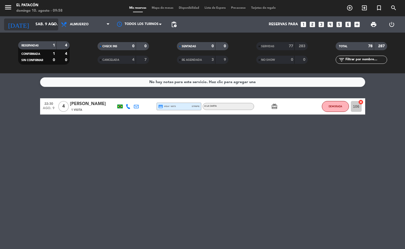
click at [42, 21] on input "sáb. 9 ago." at bounding box center [58, 25] width 51 height 10
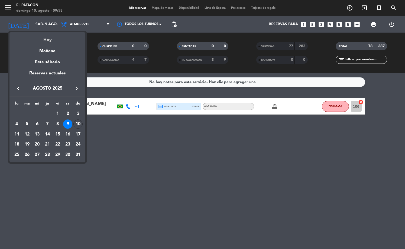
click at [49, 42] on div "Hoy" at bounding box center [47, 37] width 76 height 11
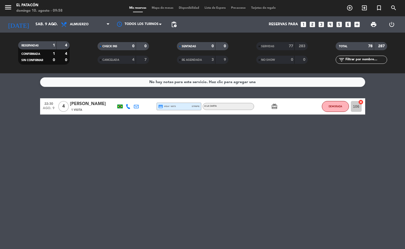
type input "dom. 10 ago."
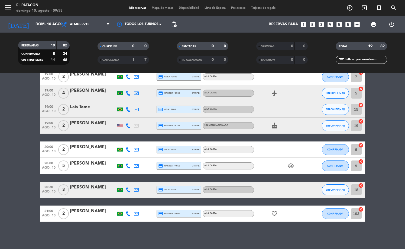
scroll to position [246, 0]
click at [157, 9] on span "Mapa de mesas" at bounding box center [162, 8] width 27 height 3
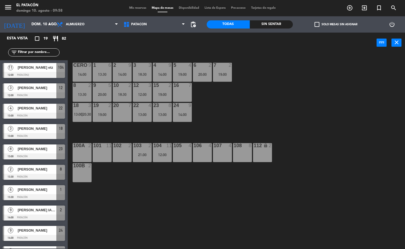
click at [194, 21] on span "pending_actions" at bounding box center [193, 24] width 11 height 11
click at [193, 23] on span "pending_actions" at bounding box center [193, 24] width 7 height 7
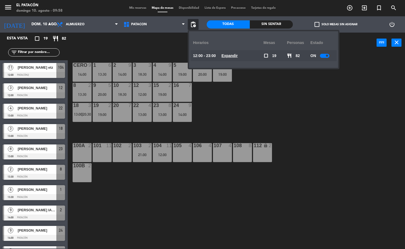
click at [323, 55] on div at bounding box center [324, 56] width 9 height 4
click at [245, 96] on div "1 6 13:30 2 9 14:00 3 3 18:30 4 9 14:00 5 4 19:00 6 2 20:00 7 2 19:00 CERO 9 14…" at bounding box center [238, 151] width 333 height 196
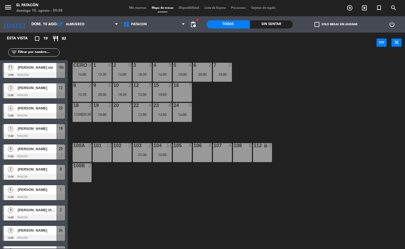
click at [22, 66] on span "[PERSON_NAME] etz" at bounding box center [37, 68] width 39 height 6
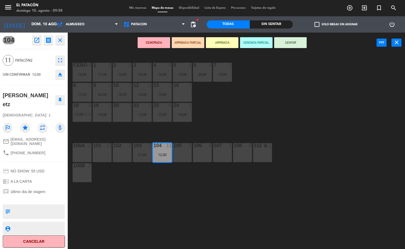
click at [61, 73] on icon "eject" at bounding box center [60, 74] width 7 height 7
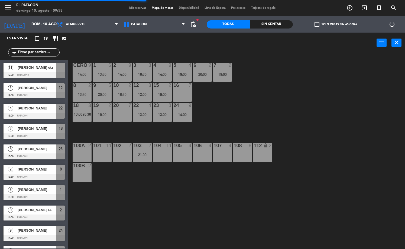
click at [50, 86] on div "3 [PERSON_NAME] 12:00 Patacón 12" at bounding box center [34, 91] width 68 height 20
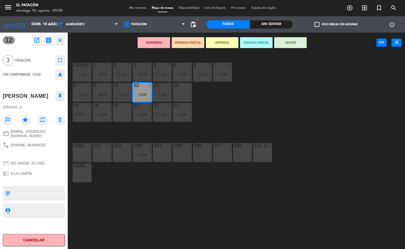
click at [60, 74] on icon "eject" at bounding box center [60, 74] width 7 height 7
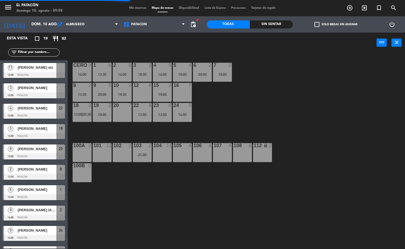
click at [49, 115] on div at bounding box center [34, 116] width 62 height 6
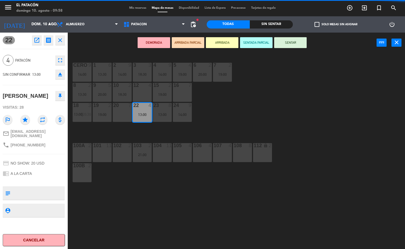
click at [60, 72] on icon "eject" at bounding box center [60, 74] width 7 height 7
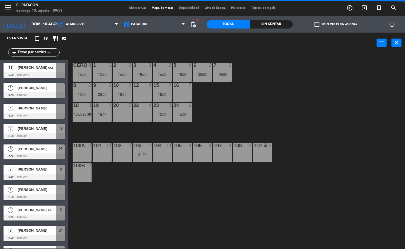
click at [59, 133] on div "18" at bounding box center [60, 128] width 9 height 9
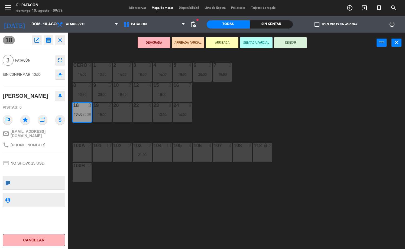
click at [61, 72] on icon "eject" at bounding box center [60, 74] width 7 height 7
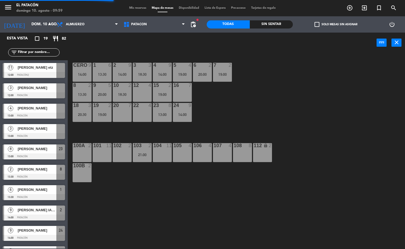
click at [52, 154] on div at bounding box center [34, 156] width 62 height 6
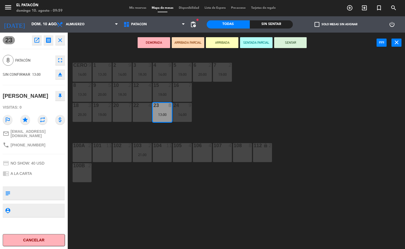
click at [59, 73] on icon "eject" at bounding box center [60, 74] width 7 height 7
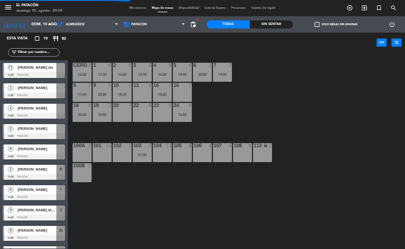
click at [46, 171] on span "[PERSON_NAME]" at bounding box center [37, 169] width 39 height 6
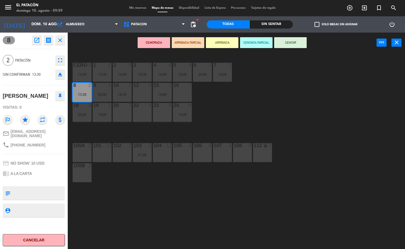
click at [57, 77] on icon "eject" at bounding box center [60, 74] width 7 height 7
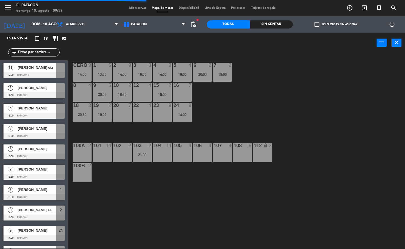
click at [45, 212] on span "[PERSON_NAME] IANAZE" at bounding box center [37, 210] width 39 height 6
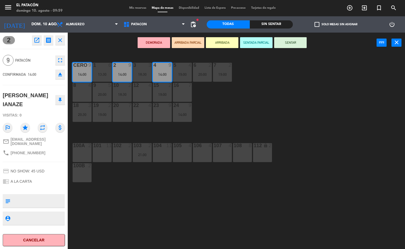
click at [56, 73] on button "eject" at bounding box center [60, 74] width 10 height 10
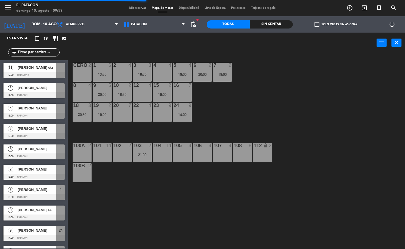
click at [42, 192] on div "[PERSON_NAME]" at bounding box center [36, 189] width 39 height 9
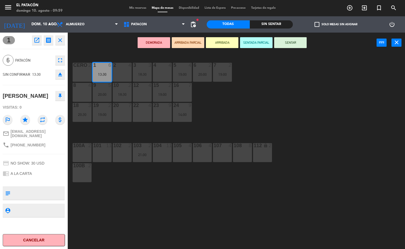
click at [59, 75] on icon "eject" at bounding box center [60, 74] width 7 height 7
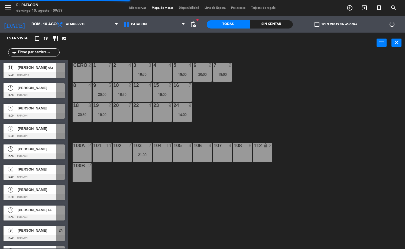
click at [35, 234] on div "[PERSON_NAME]" at bounding box center [36, 230] width 39 height 9
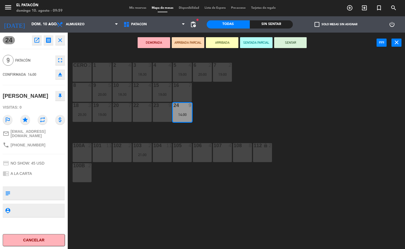
click at [57, 76] on icon "eject" at bounding box center [60, 74] width 7 height 7
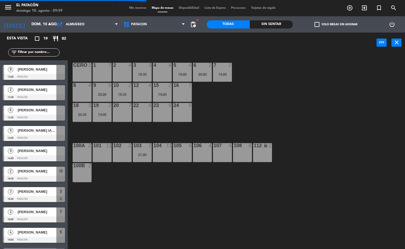
scroll to position [79, 0]
click at [45, 173] on span "[PERSON_NAME]" at bounding box center [37, 171] width 39 height 6
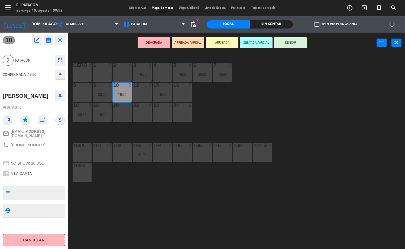
click at [60, 72] on icon "eject" at bounding box center [60, 74] width 7 height 7
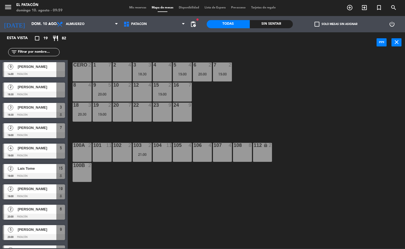
scroll to position [154, 0]
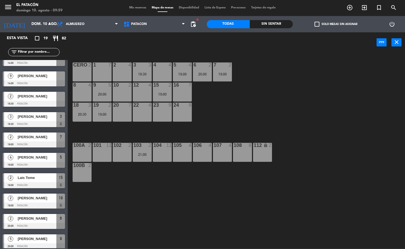
drag, startPoint x: 50, startPoint y: 118, endPoint x: 50, endPoint y: 74, distance: 43.9
click at [50, 118] on div "3 [PERSON_NAME] 18:30 Patacón 3" at bounding box center [34, 119] width 68 height 20
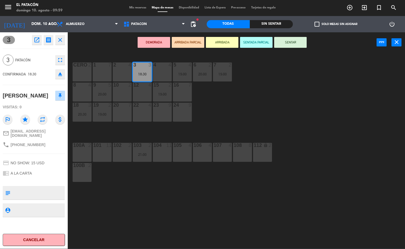
click at [57, 73] on icon "eject" at bounding box center [60, 74] width 7 height 7
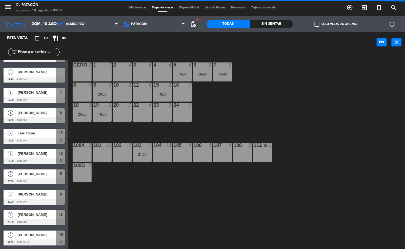
scroll to position [198, 0]
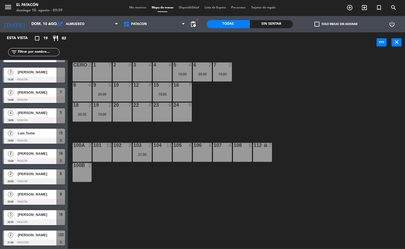
click at [56, 100] on div at bounding box center [34, 100] width 62 height 6
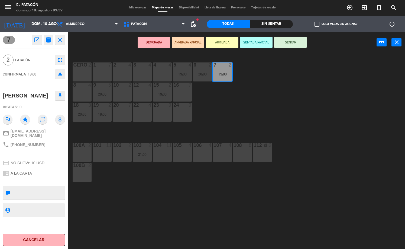
drag, startPoint x: 60, startPoint y: 71, endPoint x: 46, endPoint y: 100, distance: 32.4
click at [60, 71] on icon "eject" at bounding box center [60, 74] width 7 height 7
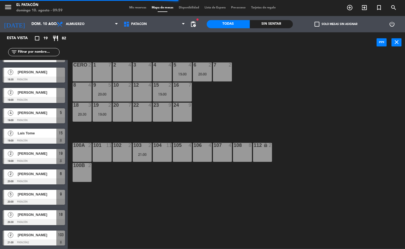
click at [48, 117] on div at bounding box center [34, 120] width 62 height 6
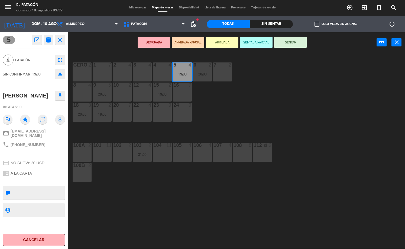
click at [59, 76] on icon "eject" at bounding box center [60, 74] width 7 height 7
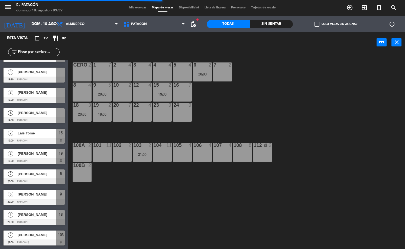
click at [50, 138] on div "2 Lais Tome 19:00 Patacón 15" at bounding box center [34, 136] width 68 height 20
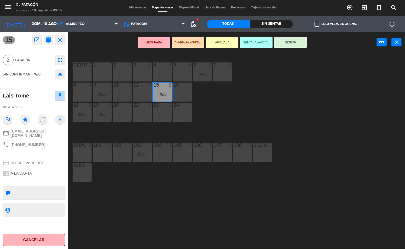
click at [61, 76] on icon "eject" at bounding box center [60, 74] width 7 height 7
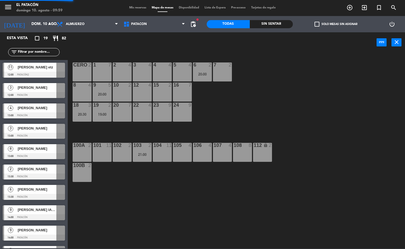
scroll to position [0, 0]
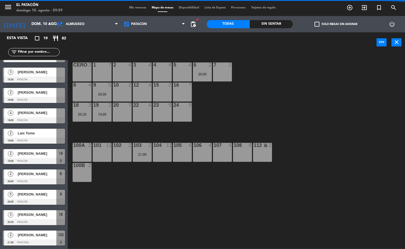
click at [51, 152] on span "[PERSON_NAME]" at bounding box center [37, 153] width 39 height 6
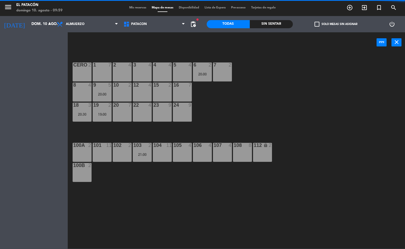
scroll to position [198, 0]
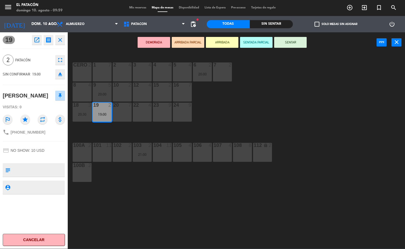
click at [61, 71] on icon "eject" at bounding box center [60, 74] width 7 height 7
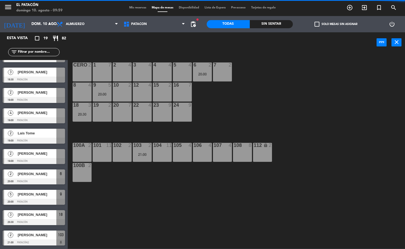
click at [47, 174] on span "[PERSON_NAME]" at bounding box center [37, 174] width 39 height 6
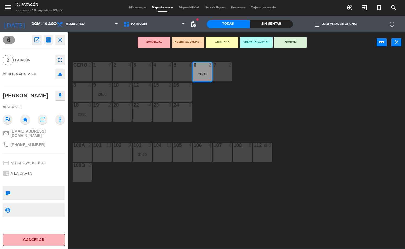
click at [59, 73] on icon "eject" at bounding box center [60, 74] width 7 height 7
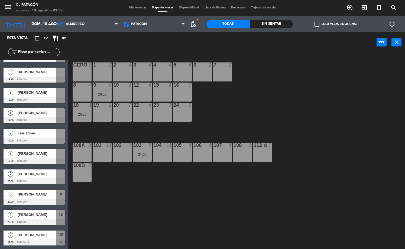
click at [51, 196] on div "5 [PERSON_NAME] 20:00 Patacón 9" at bounding box center [34, 197] width 68 height 20
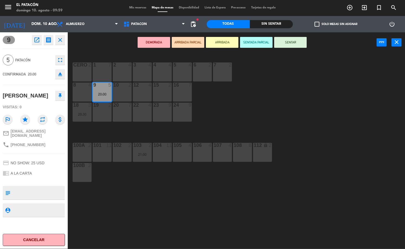
click at [57, 73] on icon "eject" at bounding box center [60, 74] width 7 height 7
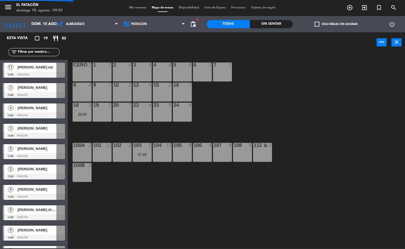
scroll to position [0, 0]
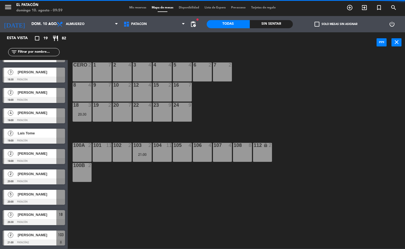
click at [52, 219] on div "[PERSON_NAME]" at bounding box center [36, 214] width 39 height 9
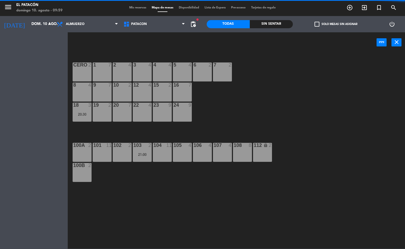
scroll to position [198, 0]
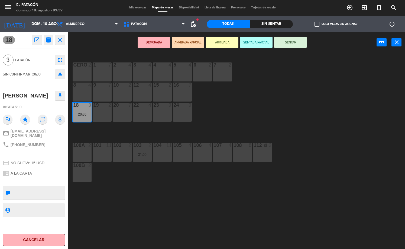
click at [60, 73] on icon "eject" at bounding box center [60, 74] width 7 height 7
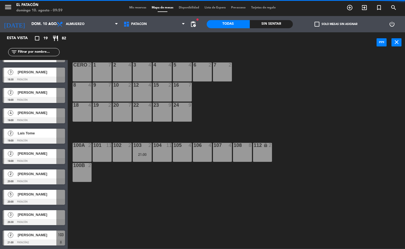
click at [52, 234] on span "[PERSON_NAME]" at bounding box center [37, 235] width 39 height 6
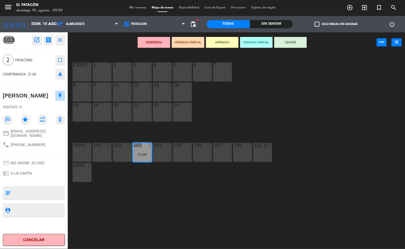
click at [62, 74] on icon "eject" at bounding box center [60, 74] width 7 height 7
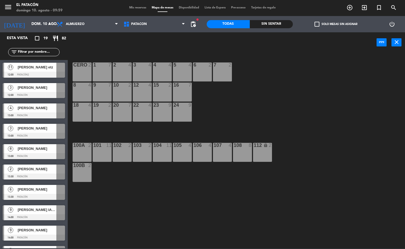
scroll to position [0, 0]
click at [29, 69] on span "[PERSON_NAME] etz" at bounding box center [37, 67] width 39 height 6
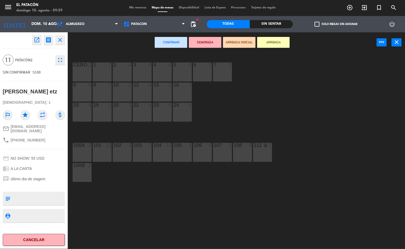
click at [166, 110] on div "23 9" at bounding box center [162, 111] width 19 height 19
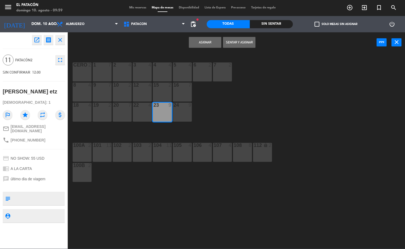
click at [185, 110] on div "24 9" at bounding box center [182, 111] width 19 height 19
click at [206, 45] on button "Asignar" at bounding box center [205, 42] width 33 height 11
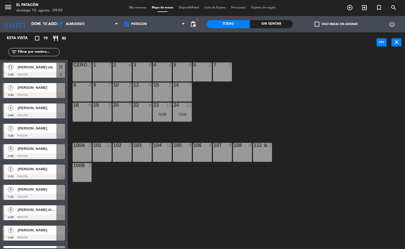
click at [44, 154] on div at bounding box center [34, 156] width 62 height 6
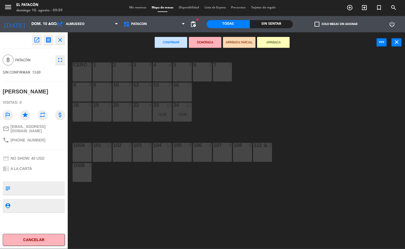
click at [119, 74] on div "2 4" at bounding box center [122, 71] width 19 height 19
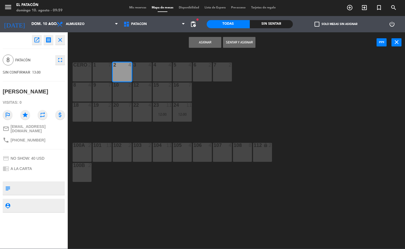
click at [168, 68] on div "4 4" at bounding box center [162, 64] width 19 height 5
click at [202, 43] on button "Asignar" at bounding box center [205, 42] width 33 height 11
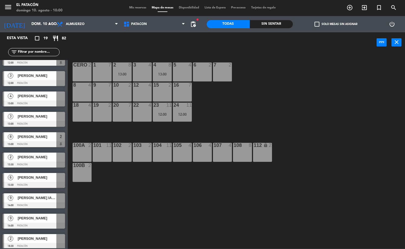
scroll to position [29, 0]
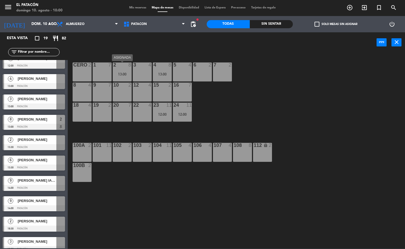
click at [125, 76] on div "13:00" at bounding box center [122, 74] width 19 height 4
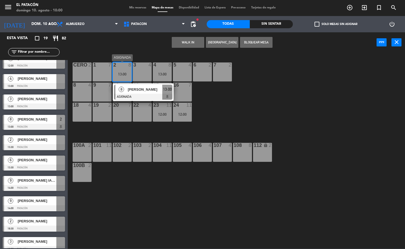
click at [137, 94] on div at bounding box center [143, 97] width 58 height 6
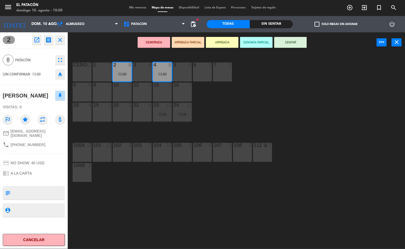
click at [117, 115] on div "20 7" at bounding box center [122, 111] width 19 height 19
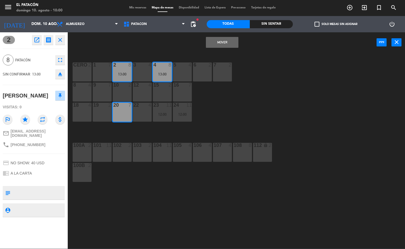
click at [217, 41] on button "Mover" at bounding box center [222, 42] width 33 height 11
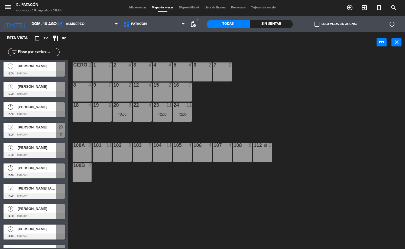
scroll to position [31, 0]
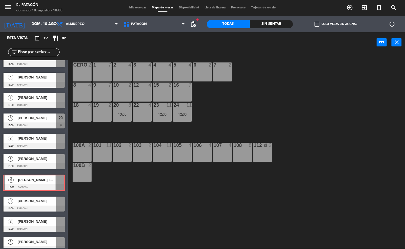
click at [41, 185] on div "9 [PERSON_NAME] IANAZE 14:00 Patacón 9 [PERSON_NAME] IANAZE 14:00 Patacón" at bounding box center [34, 183] width 68 height 22
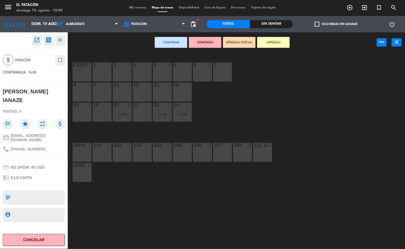
click at [119, 66] on div at bounding box center [122, 64] width 9 height 5
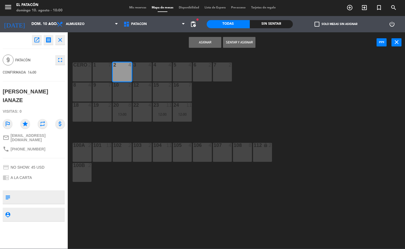
click at [160, 66] on div at bounding box center [162, 64] width 9 height 5
click at [202, 66] on div at bounding box center [202, 64] width 9 height 5
click at [204, 45] on button "Asignar" at bounding box center [205, 42] width 33 height 11
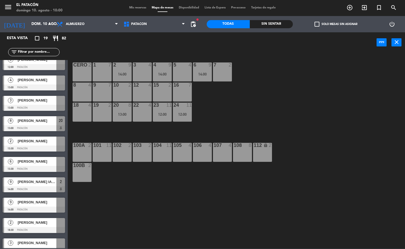
scroll to position [28, 0]
click at [36, 206] on div "[PERSON_NAME]" at bounding box center [36, 201] width 39 height 9
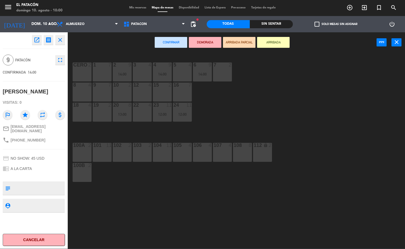
click at [146, 72] on div "3 4" at bounding box center [142, 71] width 19 height 19
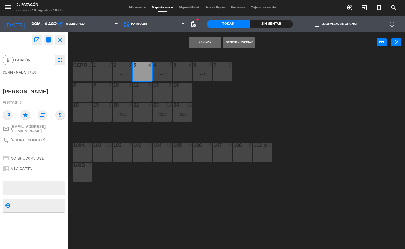
click at [182, 69] on div "5 4" at bounding box center [182, 71] width 19 height 19
click at [222, 69] on div "7 2" at bounding box center [222, 71] width 19 height 19
click at [210, 46] on button "Asignar" at bounding box center [205, 42] width 33 height 11
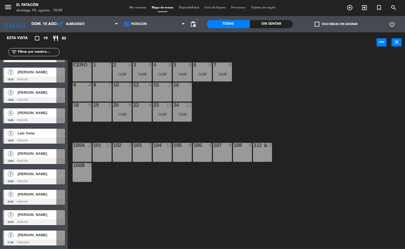
scroll to position [198, 0]
click at [167, 114] on div "12:00" at bounding box center [162, 114] width 19 height 4
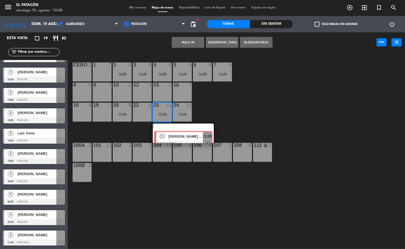
click at [173, 136] on div "11 [PERSON_NAME] etz ASIGNADA 12:00" at bounding box center [183, 133] width 69 height 20
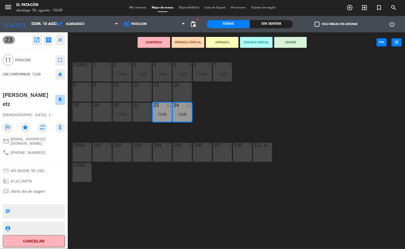
click at [62, 76] on icon "eject" at bounding box center [60, 74] width 7 height 7
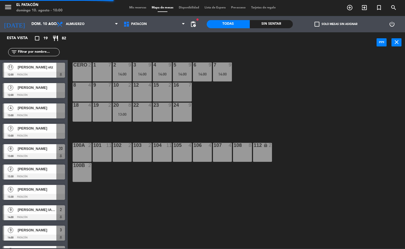
click at [165, 76] on div "4 9 14:00" at bounding box center [162, 71] width 19 height 19
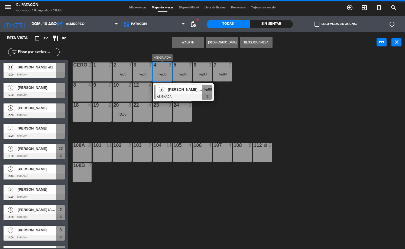
click at [165, 95] on div at bounding box center [183, 97] width 58 height 6
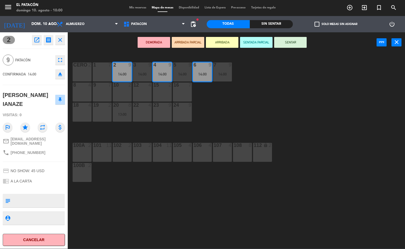
click at [167, 115] on div "23 9" at bounding box center [162, 111] width 19 height 19
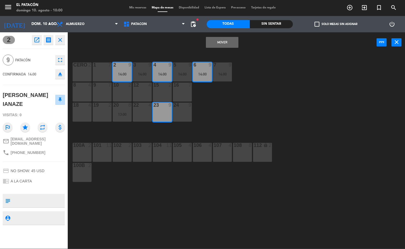
click at [216, 42] on button "Mover" at bounding box center [222, 42] width 33 height 11
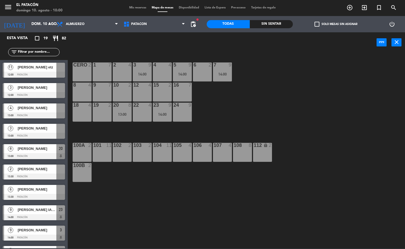
click at [184, 77] on div "5 9 14:00" at bounding box center [182, 71] width 19 height 19
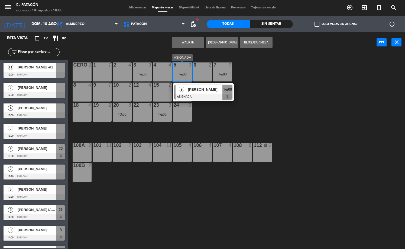
click at [197, 89] on div "9 [PERSON_NAME] ASIGNADA 14:00" at bounding box center [203, 92] width 69 height 18
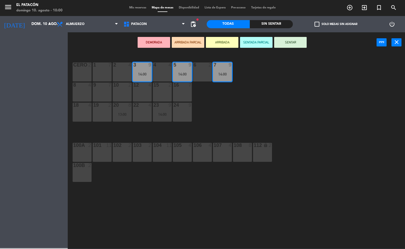
click at [185, 110] on div "24 9" at bounding box center [182, 111] width 19 height 19
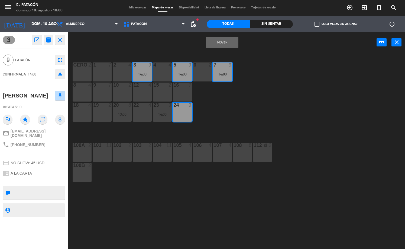
click at [214, 44] on button "Mover" at bounding box center [222, 42] width 33 height 11
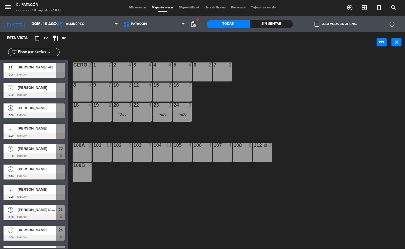
click at [47, 70] on div "[PERSON_NAME] etz" at bounding box center [36, 67] width 39 height 9
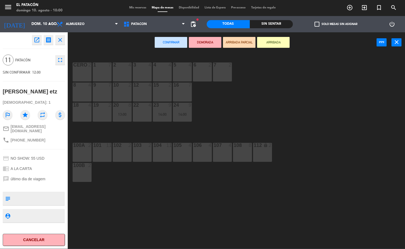
click at [81, 70] on div "CERO 2" at bounding box center [82, 71] width 19 height 19
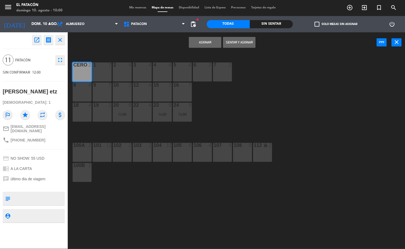
click at [125, 69] on div "2 4" at bounding box center [122, 71] width 19 height 19
click at [159, 68] on div "4 4" at bounding box center [162, 71] width 19 height 19
click at [211, 43] on button "Asignar" at bounding box center [205, 42] width 33 height 11
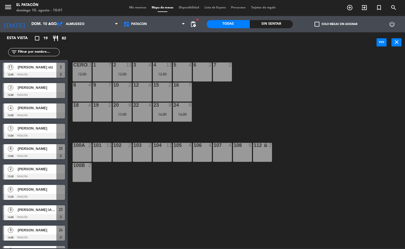
scroll to position [0, 0]
click at [34, 86] on span "[PERSON_NAME]" at bounding box center [37, 88] width 39 height 6
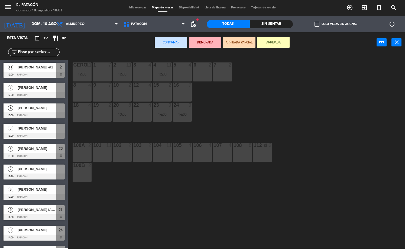
click at [139, 92] on div "12 4" at bounding box center [142, 91] width 19 height 19
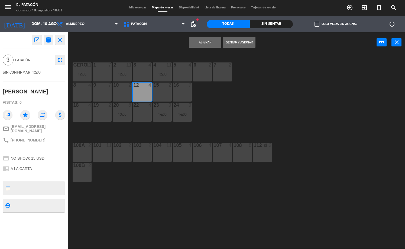
click at [22, 90] on div "[PERSON_NAME]" at bounding box center [26, 91] width 46 height 9
click at [210, 43] on button "Asignar" at bounding box center [205, 42] width 33 height 11
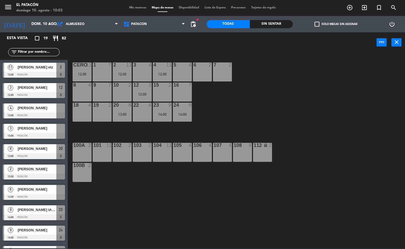
click at [37, 110] on span "[PERSON_NAME]" at bounding box center [37, 108] width 39 height 6
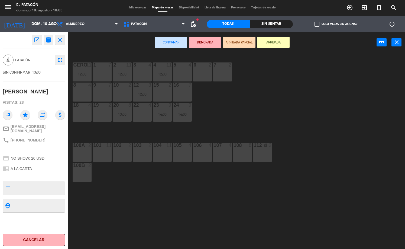
click at [189, 73] on div "5 4" at bounding box center [182, 71] width 19 height 19
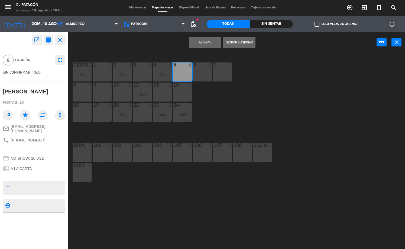
click at [212, 45] on button "Asignar" at bounding box center [205, 42] width 33 height 11
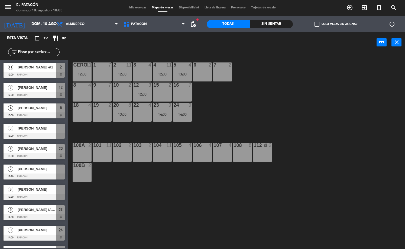
click at [14, 130] on div "3" at bounding box center [10, 128] width 13 height 9
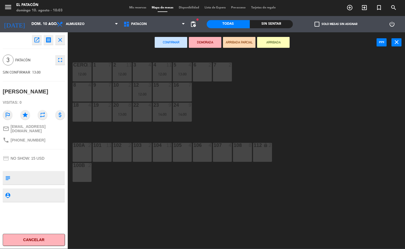
click at [78, 94] on div "8 4" at bounding box center [82, 91] width 19 height 19
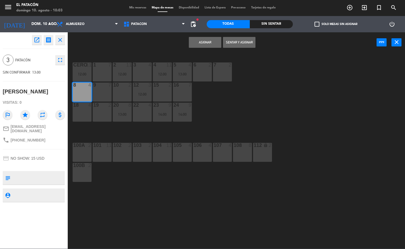
click at [192, 38] on button "Asignar" at bounding box center [205, 42] width 33 height 11
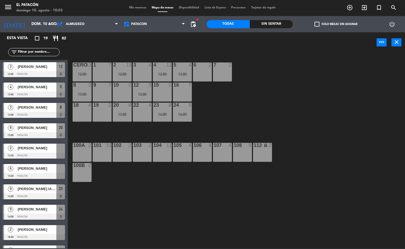
scroll to position [22, 0]
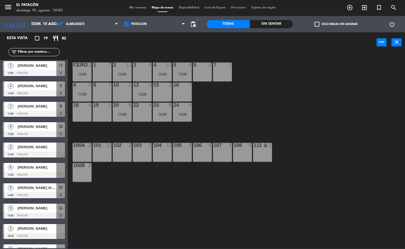
click at [30, 150] on div "[PERSON_NAME]" at bounding box center [36, 146] width 39 height 9
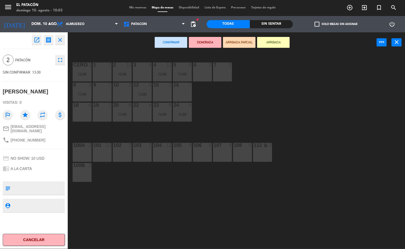
click at [217, 72] on div "7 2" at bounding box center [222, 71] width 19 height 19
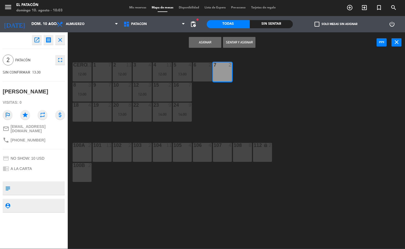
click at [216, 44] on button "Asignar" at bounding box center [205, 42] width 33 height 11
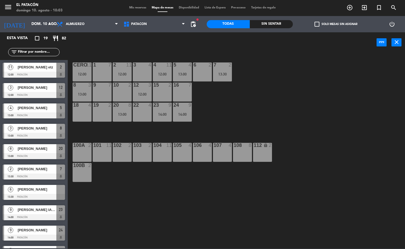
click at [42, 194] on div at bounding box center [34, 197] width 62 height 6
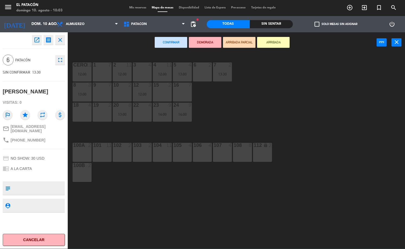
click at [105, 89] on div "9 7" at bounding box center [102, 91] width 19 height 19
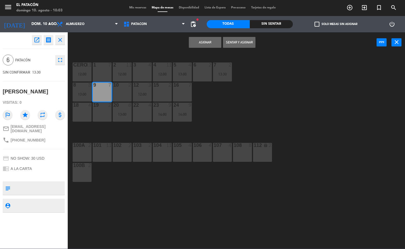
click at [204, 35] on div "Asignar Sentar y Asignar power_input close" at bounding box center [222, 42] width 309 height 21
click at [207, 42] on button "Asignar" at bounding box center [205, 42] width 33 height 11
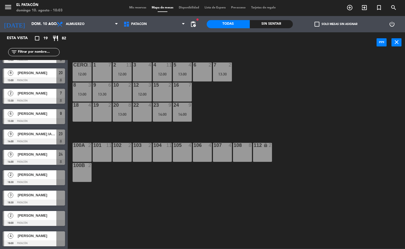
scroll to position [79, 0]
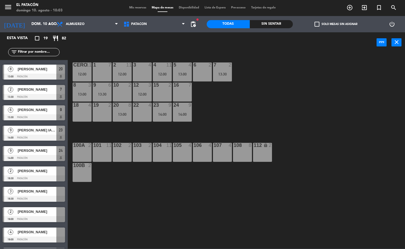
click at [35, 173] on span "[PERSON_NAME]" at bounding box center [37, 171] width 39 height 6
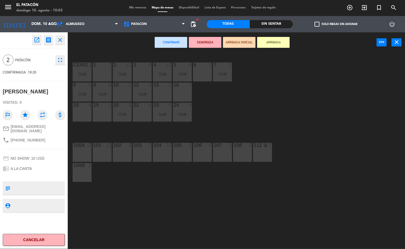
click at [142, 153] on div "103 2" at bounding box center [142, 152] width 19 height 19
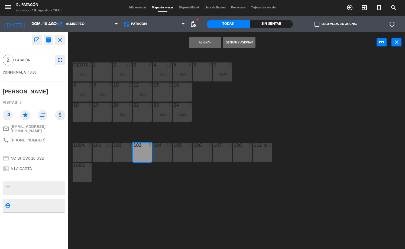
click at [204, 41] on button "Asignar" at bounding box center [205, 42] width 33 height 11
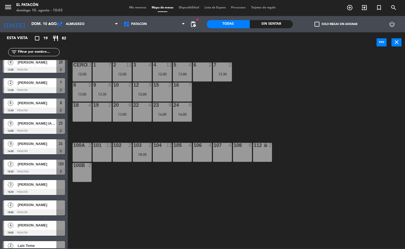
scroll to position [89, 0]
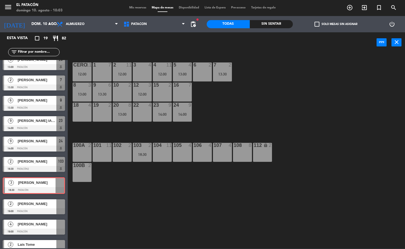
click at [58, 188] on div "3 [PERSON_NAME] 18:30 Patacón 3 [PERSON_NAME] 18:30 Patacón" at bounding box center [34, 185] width 68 height 22
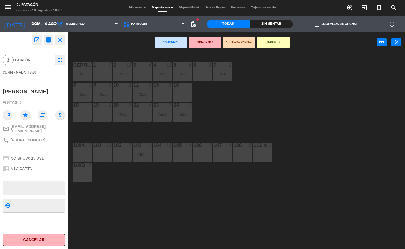
click at [142, 115] on div "22 4" at bounding box center [142, 111] width 19 height 19
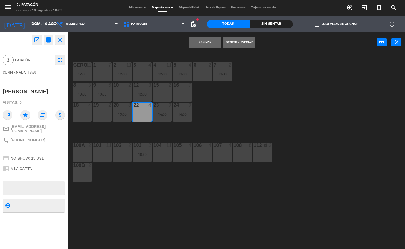
click at [212, 42] on button "Asignar" at bounding box center [205, 42] width 33 height 11
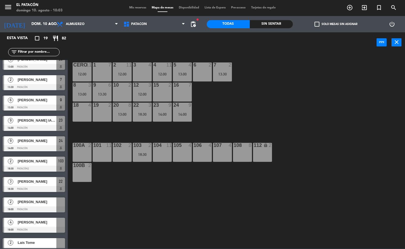
scroll to position [90, 0]
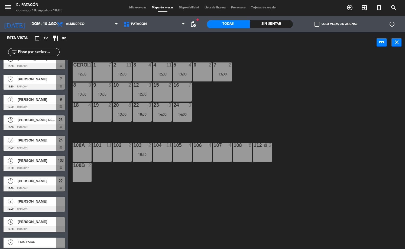
click at [47, 207] on div at bounding box center [34, 209] width 62 height 6
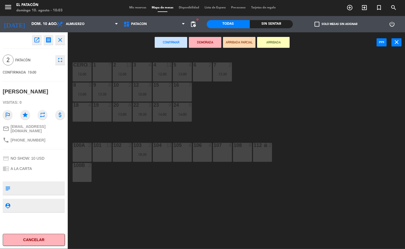
click at [124, 147] on div at bounding box center [122, 145] width 9 height 5
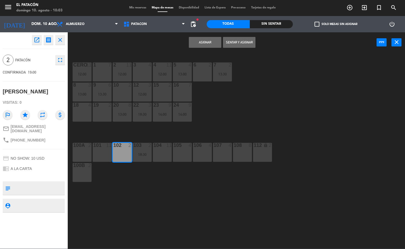
click at [218, 44] on button "Asignar" at bounding box center [205, 42] width 33 height 11
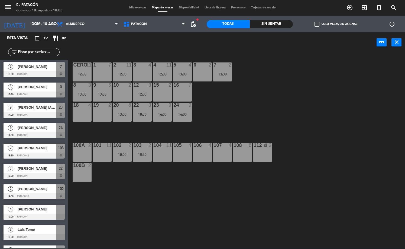
scroll to position [104, 0]
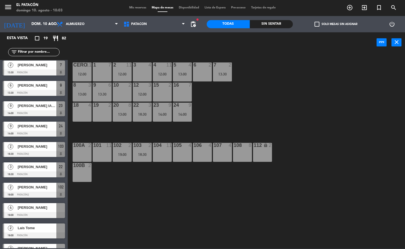
click at [20, 212] on div "4 [PERSON_NAME] 19:00 Patacón" at bounding box center [34, 210] width 68 height 20
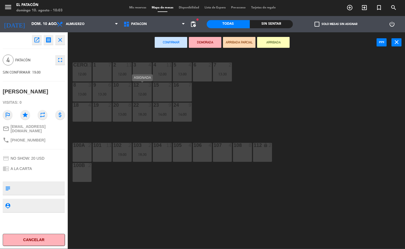
click at [147, 91] on div "12 3 12:00" at bounding box center [142, 91] width 19 height 19
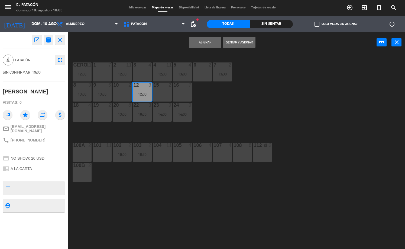
click at [206, 41] on button "Asignar" at bounding box center [205, 42] width 33 height 11
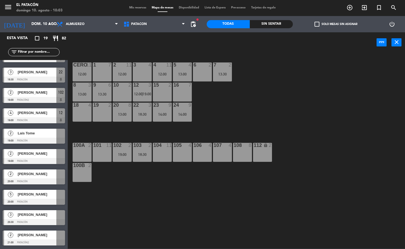
scroll to position [198, 0]
click at [41, 138] on div at bounding box center [34, 140] width 62 height 6
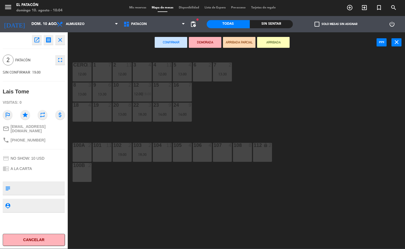
click at [100, 114] on div "19 2" at bounding box center [102, 111] width 19 height 19
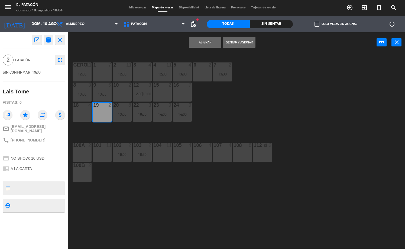
click at [202, 38] on button "Asignar" at bounding box center [205, 42] width 33 height 11
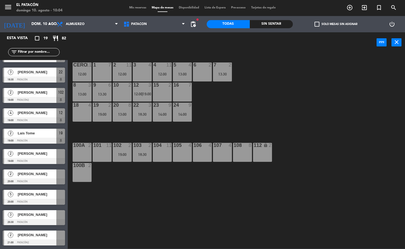
click at [45, 159] on div at bounding box center [34, 161] width 62 height 6
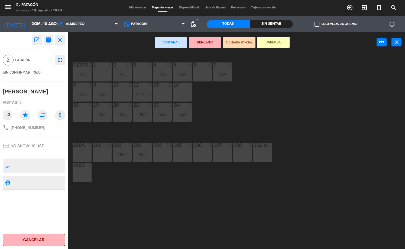
click at [159, 88] on div "15 2" at bounding box center [162, 91] width 19 height 19
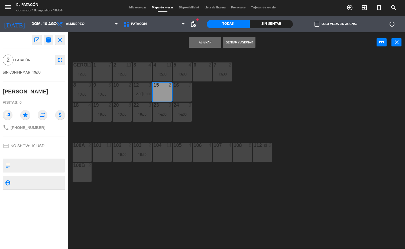
click at [162, 95] on div "15 2" at bounding box center [162, 91] width 19 height 19
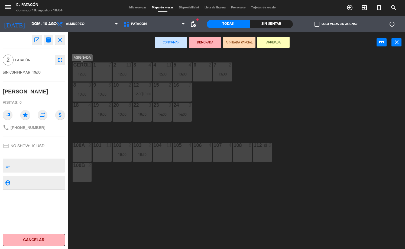
click at [86, 74] on div "12:00" at bounding box center [82, 74] width 19 height 4
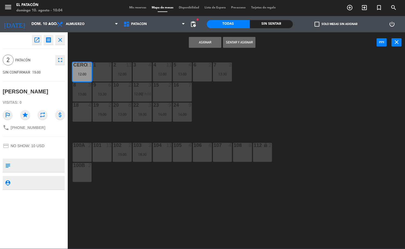
click at [207, 41] on button "Asignar" at bounding box center [205, 42] width 33 height 11
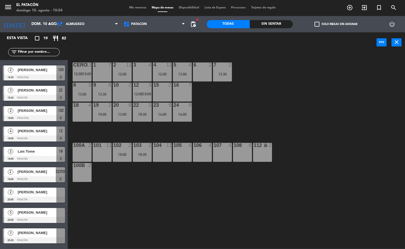
scroll to position [181, 0]
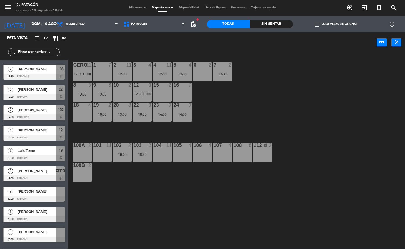
click at [23, 195] on div "2 [PERSON_NAME] 20:00 Patacón" at bounding box center [34, 194] width 68 height 20
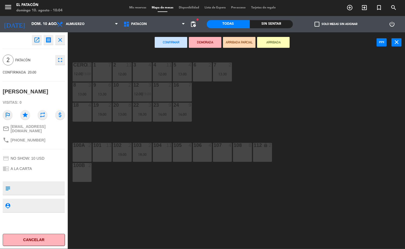
click at [87, 154] on div "100a 2" at bounding box center [82, 152] width 19 height 19
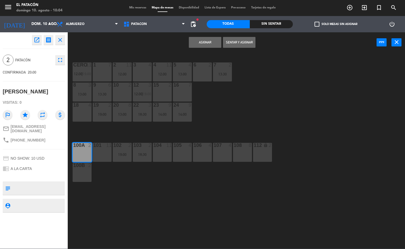
click at [207, 38] on button "Asignar" at bounding box center [205, 42] width 33 height 11
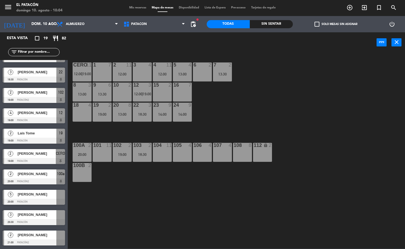
scroll to position [198, 0]
click at [34, 197] on div "[PERSON_NAME]" at bounding box center [36, 194] width 39 height 9
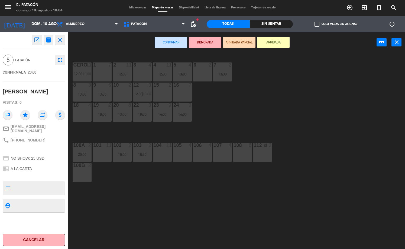
click at [208, 69] on div "6 2" at bounding box center [202, 71] width 19 height 19
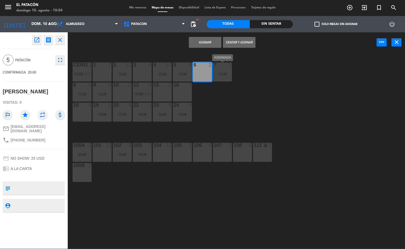
click at [222, 69] on div "7 2 13:30" at bounding box center [222, 71] width 19 height 19
drag, startPoint x: 217, startPoint y: 41, endPoint x: 236, endPoint y: 42, distance: 19.3
click at [236, 42] on div "Sentar y Asignar Unir y asignar power_input close" at bounding box center [222, 42] width 309 height 21
click at [236, 42] on button "Unir y asignar" at bounding box center [239, 42] width 33 height 11
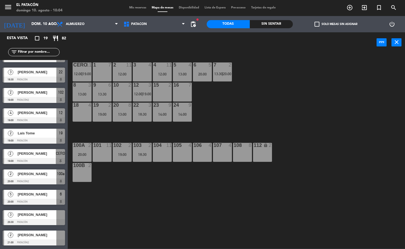
click at [33, 216] on span "[PERSON_NAME]" at bounding box center [37, 214] width 39 height 6
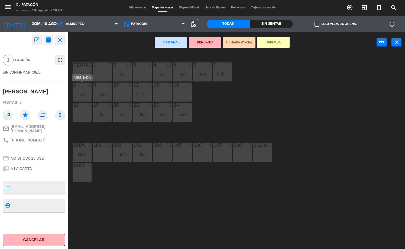
click at [80, 89] on div "8 3 13:00" at bounding box center [82, 91] width 19 height 19
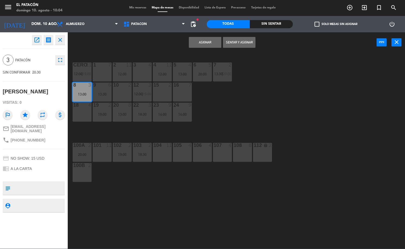
click at [194, 45] on button "Asignar" at bounding box center [205, 42] width 33 height 11
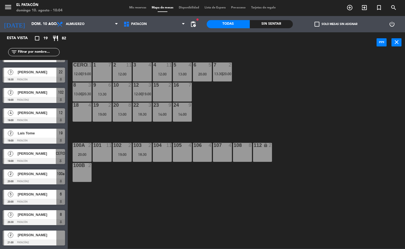
click at [34, 243] on div at bounding box center [34, 242] width 62 height 6
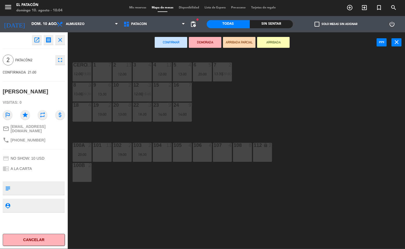
click at [166, 89] on div "15 2" at bounding box center [162, 91] width 19 height 19
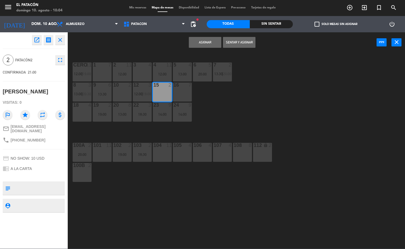
click at [202, 40] on button "Asignar" at bounding box center [205, 42] width 33 height 11
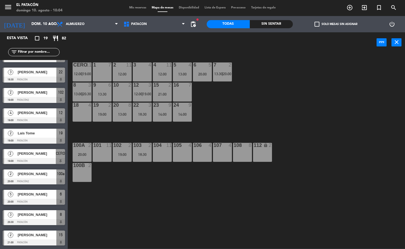
click at [195, 26] on span "pending_actions" at bounding box center [193, 24] width 7 height 7
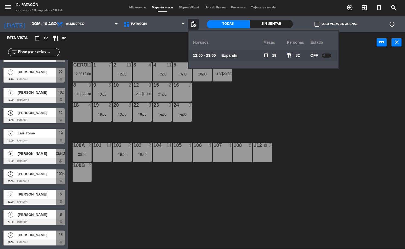
click at [325, 53] on div "OFF" at bounding box center [323, 55] width 24 height 11
click at [325, 57] on div at bounding box center [326, 55] width 9 height 4
click at [233, 56] on u "Expandir" at bounding box center [230, 55] width 16 height 4
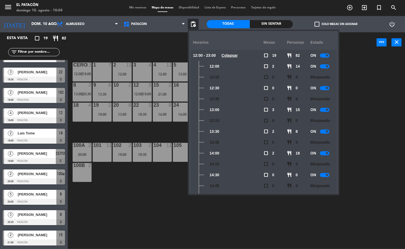
click at [325, 65] on div at bounding box center [324, 66] width 9 height 4
click at [325, 87] on div at bounding box center [324, 88] width 9 height 4
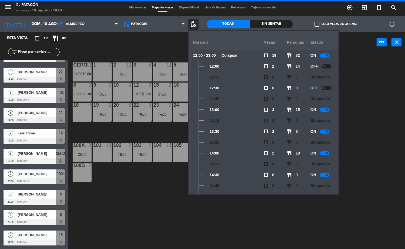
click at [325, 110] on div at bounding box center [324, 110] width 9 height 4
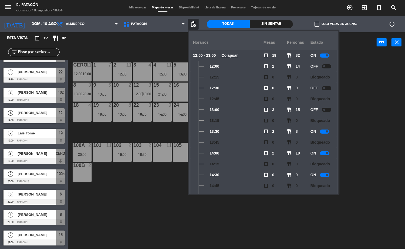
click at [327, 132] on span at bounding box center [327, 131] width 2 height 2
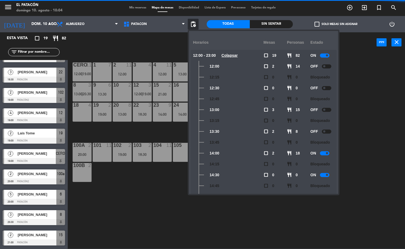
click at [327, 153] on span at bounding box center [327, 153] width 2 height 2
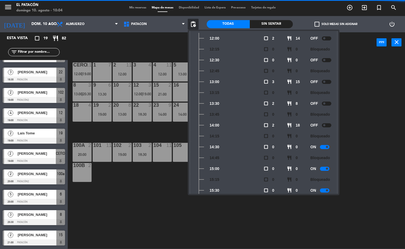
scroll to position [29, 0]
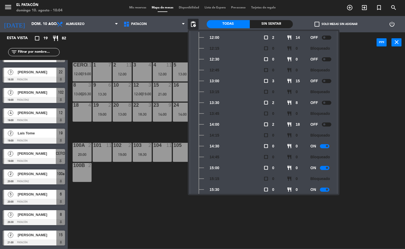
click at [327, 148] on div "ON" at bounding box center [323, 145] width 24 height 11
click at [325, 170] on div "ON" at bounding box center [323, 167] width 24 height 11
click at [325, 167] on div at bounding box center [324, 168] width 9 height 4
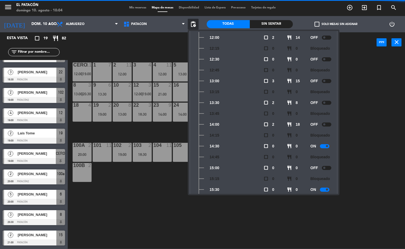
click at [325, 144] on div at bounding box center [324, 146] width 9 height 4
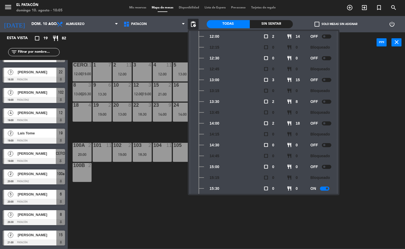
scroll to position [30, 0]
click at [163, 191] on div "1 7 2 11 12:00 3 4 4 11 12:00 5 4 13:00 6 5 20:00 7 2 13:30 | 20:00 CERO 11 12:…" at bounding box center [238, 151] width 333 height 196
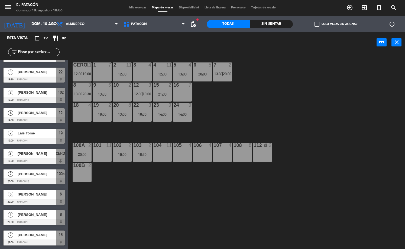
click at [141, 8] on span "Mis reservas" at bounding box center [138, 7] width 23 height 3
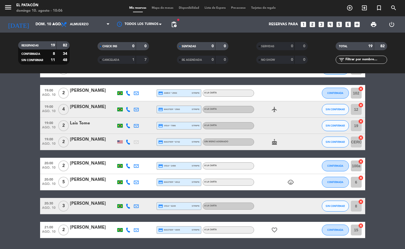
scroll to position [230, 0]
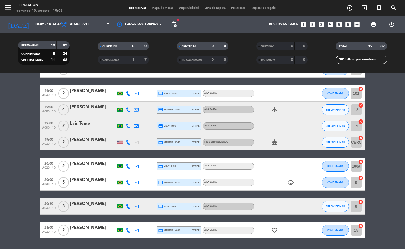
click at [161, 9] on span "Mapa de mesas" at bounding box center [162, 8] width 27 height 3
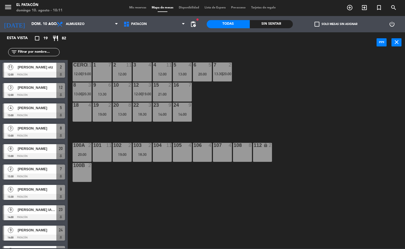
click at [293, 123] on div "1 7 2 11 12:00 3 4 4 11 12:00 5 4 13:00 6 5 20:00 7 2 13:30 | 20:00 CERO 11 12:…" at bounding box center [238, 151] width 333 height 196
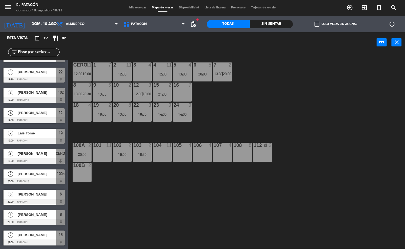
scroll to position [198, 0]
click at [195, 24] on span "pending_actions" at bounding box center [193, 24] width 7 height 7
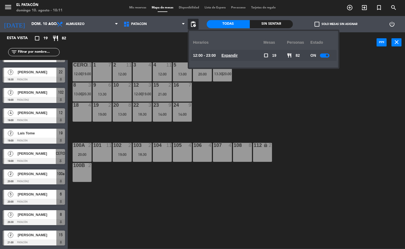
click at [232, 56] on u "Expandir" at bounding box center [230, 55] width 16 height 4
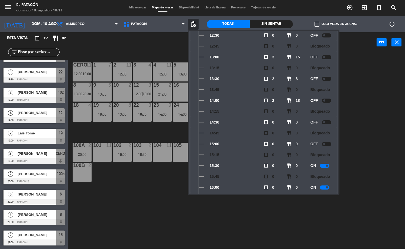
scroll to position [53, 0]
click at [181, 218] on div "1 7 2 11 12:00 3 4 4 11 12:00 5 4 13:00 6 5 20:00 7 2 13:30 | 20:00 CERO 11 12:…" at bounding box center [238, 151] width 333 height 196
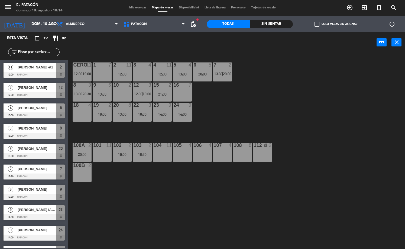
scroll to position [0, 0]
click at [195, 22] on span "pending_actions" at bounding box center [193, 24] width 7 height 7
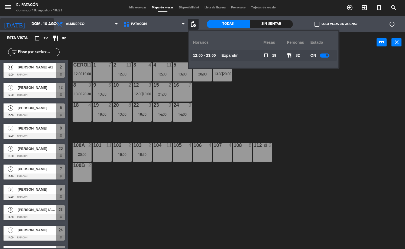
click at [33, 20] on input "dom. 10 ago." at bounding box center [54, 24] width 51 height 10
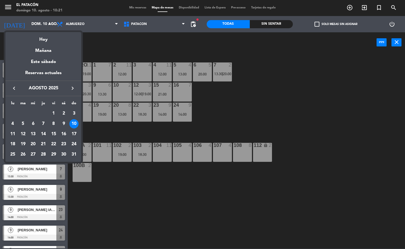
click at [132, 131] on div at bounding box center [202, 124] width 405 height 249
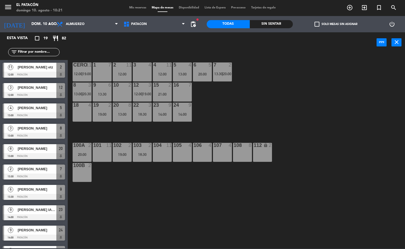
click at [137, 6] on span "Mis reservas" at bounding box center [138, 7] width 23 height 3
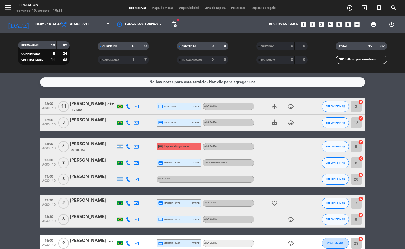
click at [75, 143] on div "[PERSON_NAME]" at bounding box center [93, 143] width 46 height 7
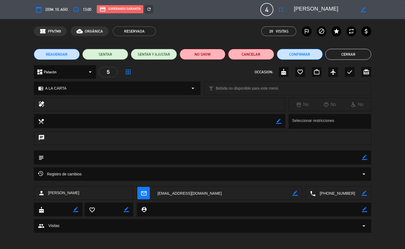
click at [364, 10] on icon "border_color" at bounding box center [363, 9] width 5 height 5
drag, startPoint x: 345, startPoint y: 10, endPoint x: 274, endPoint y: 10, distance: 70.8
click at [275, 10] on div "calendar_today dom. 10, ago. access_time 13:00 credit_card Esperando garantía r…" at bounding box center [203, 9] width 338 height 13
paste textarea "[PERSON_NAME]"
type textarea "[PERSON_NAME]"
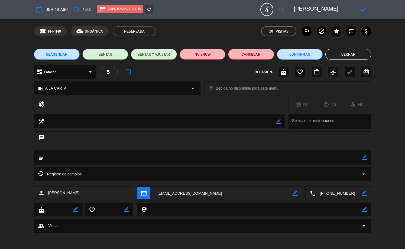
click at [365, 9] on icon at bounding box center [363, 9] width 5 height 5
click at [342, 57] on button "Cerrar" at bounding box center [349, 54] width 46 height 11
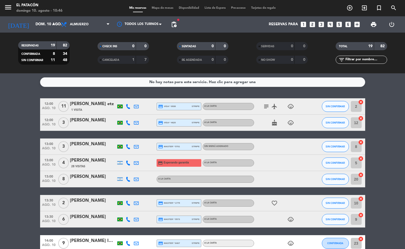
click at [127, 105] on icon at bounding box center [128, 106] width 5 height 5
click at [124, 98] on span "Copiar" at bounding box center [122, 97] width 11 height 6
click at [331, 106] on span "SIN CONFIRMAR" at bounding box center [335, 106] width 19 height 3
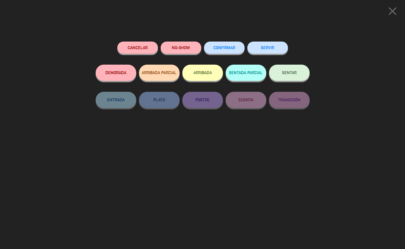
click at [227, 53] on button "CONFIRMAR" at bounding box center [224, 47] width 41 height 12
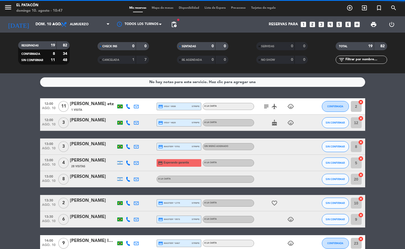
click at [129, 123] on icon at bounding box center [128, 122] width 5 height 5
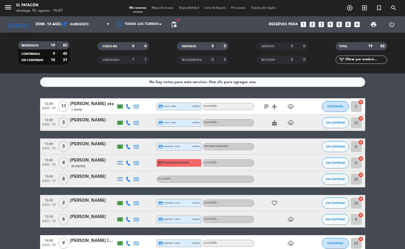
click at [128, 125] on div at bounding box center [128, 122] width 8 height 16
click at [128, 122] on icon at bounding box center [128, 122] width 5 height 5
click at [121, 113] on span "Copiar" at bounding box center [122, 114] width 11 height 6
click at [333, 123] on span "SIN CONFIRMAR" at bounding box center [335, 122] width 19 height 3
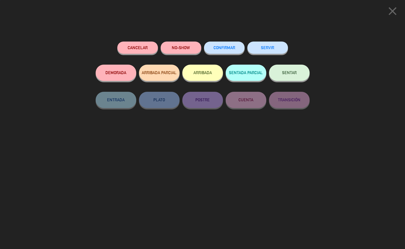
click at [229, 55] on div "CONFIRMAR" at bounding box center [224, 52] width 41 height 23
click at [228, 47] on span "CONFIRMAR" at bounding box center [225, 47] width 22 height 5
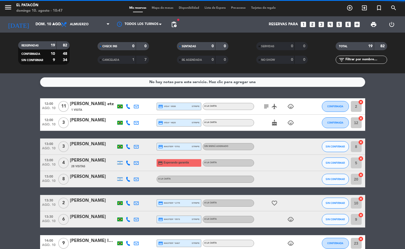
click at [129, 145] on icon at bounding box center [128, 146] width 5 height 5
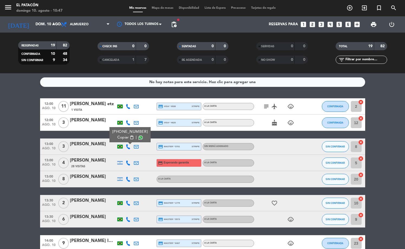
click at [127, 137] on button "Copiar content_paste" at bounding box center [125, 137] width 17 height 6
click at [168, 8] on span "Mapa de mesas" at bounding box center [162, 8] width 27 height 3
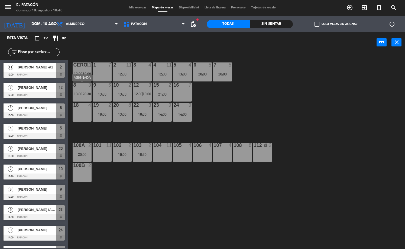
click at [86, 88] on div "8 3 13:00 | 20:30" at bounding box center [82, 91] width 19 height 19
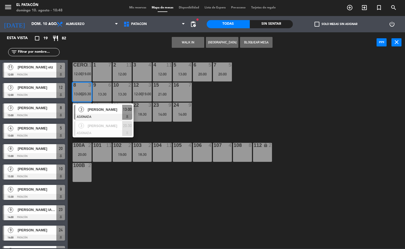
click at [88, 111] on span "[PERSON_NAME]" at bounding box center [105, 110] width 35 height 6
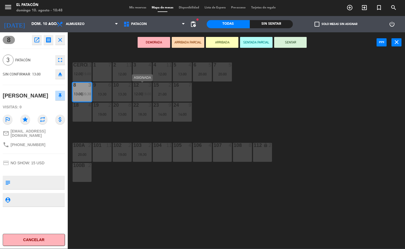
click at [143, 94] on span "19:00" at bounding box center [147, 94] width 8 height 4
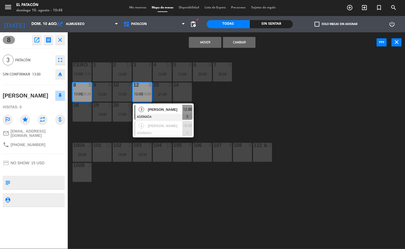
click at [229, 94] on div "1 7 2 11 12:00 3 4 4 11 12:00 5 4 13:00 6 5 20:00 7 5 20:00 CERO 11 12:00 | 19:…" at bounding box center [238, 151] width 333 height 196
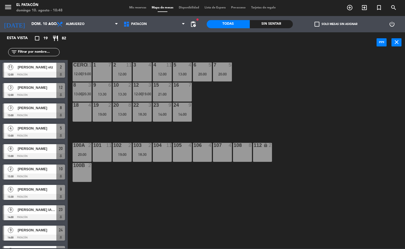
click at [138, 92] on span "12:00" at bounding box center [138, 94] width 8 height 4
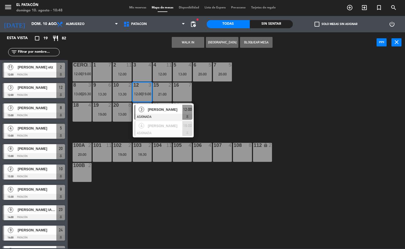
click at [147, 115] on div at bounding box center [163, 117] width 58 height 6
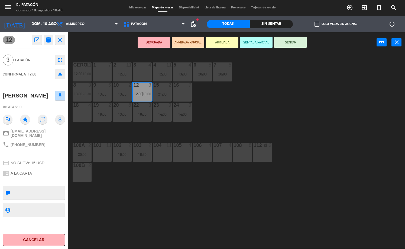
click at [185, 92] on div "16 7" at bounding box center [182, 91] width 19 height 19
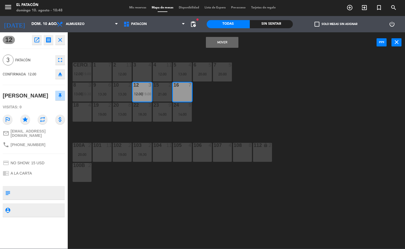
click at [222, 40] on button "Mover" at bounding box center [222, 42] width 33 height 11
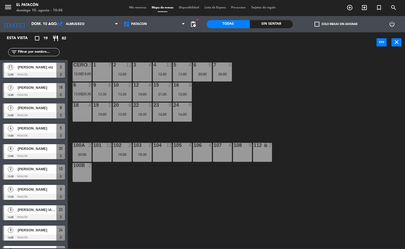
click at [147, 92] on div "19:00" at bounding box center [142, 94] width 19 height 4
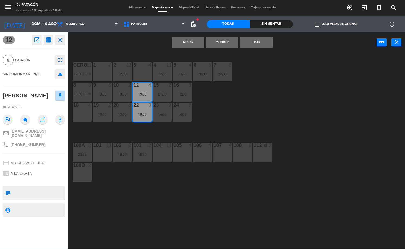
click at [211, 88] on div "1 7 2 11 12:00 3 4 4 11 12:00 5 4 13:00 6 5 20:00 7 5 20:00 CERO 11 12:00 | 19:…" at bounding box center [238, 151] width 333 height 196
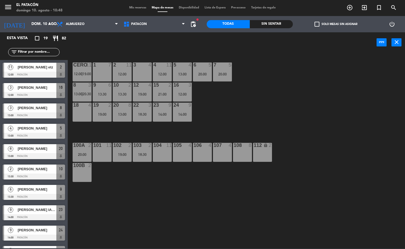
click at [144, 88] on div "12 4 19:00" at bounding box center [142, 91] width 19 height 19
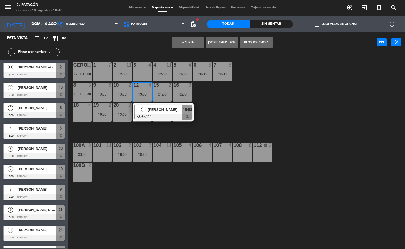
click at [144, 111] on div "4" at bounding box center [142, 109] width 12 height 9
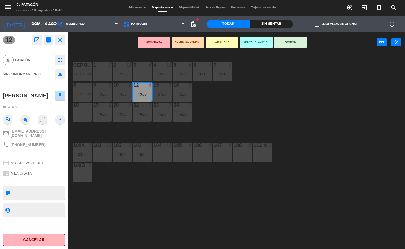
click at [182, 93] on div "12:00" at bounding box center [182, 94] width 19 height 4
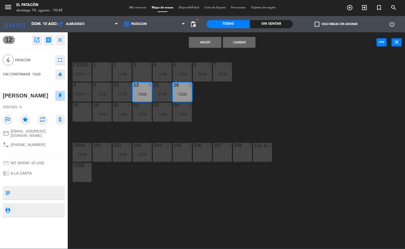
click at [203, 40] on button "Mover" at bounding box center [205, 42] width 33 height 11
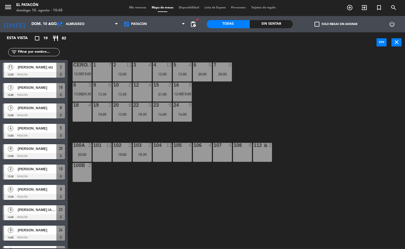
click at [88, 90] on div "8 3 13:00 | 20:30" at bounding box center [82, 91] width 19 height 19
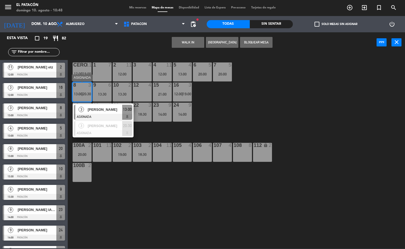
click at [108, 115] on div at bounding box center [103, 117] width 58 height 6
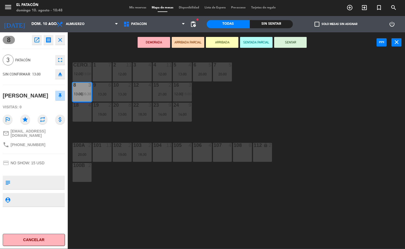
click at [143, 91] on div "12 4" at bounding box center [142, 91] width 19 height 19
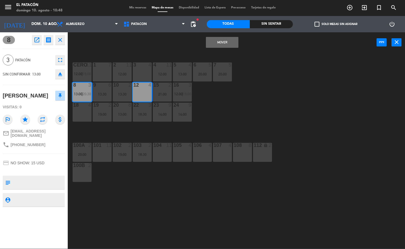
drag, startPoint x: 219, startPoint y: 43, endPoint x: 207, endPoint y: 46, distance: 12.0
click at [219, 43] on button "Mover" at bounding box center [222, 42] width 33 height 11
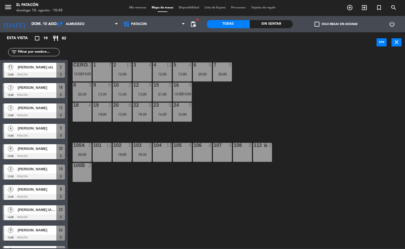
click at [89, 95] on div "20:30" at bounding box center [82, 94] width 19 height 4
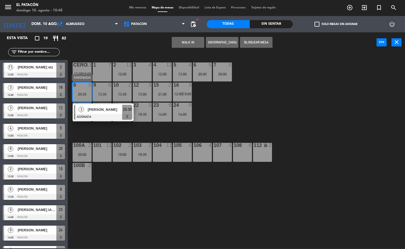
click at [95, 116] on div at bounding box center [103, 117] width 58 height 6
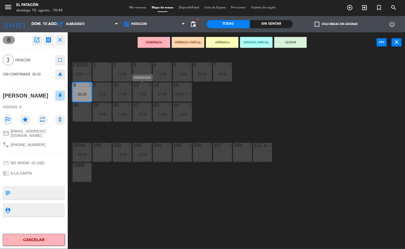
click at [143, 92] on div "13:00" at bounding box center [142, 94] width 19 height 4
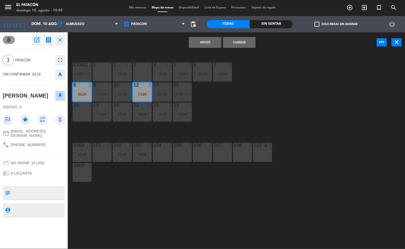
click at [199, 47] on button "Mover" at bounding box center [205, 42] width 33 height 11
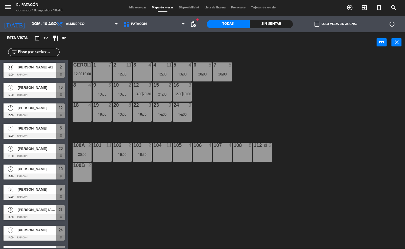
scroll to position [97, 0]
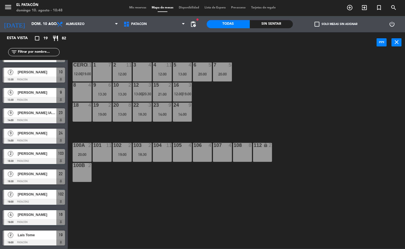
click at [186, 94] on span "19:00" at bounding box center [187, 94] width 8 height 4
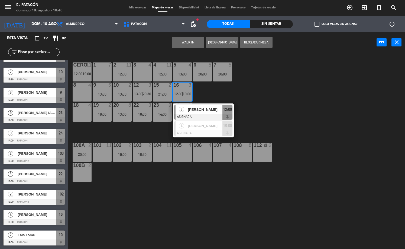
click at [185, 114] on div at bounding box center [203, 117] width 58 height 6
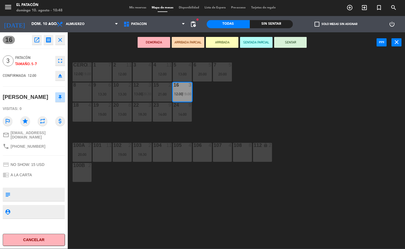
click at [85, 94] on div "8 4" at bounding box center [82, 91] width 19 height 19
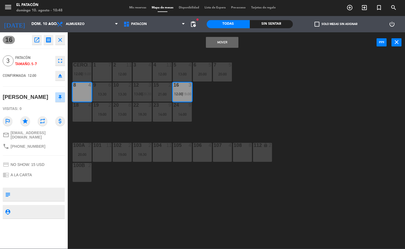
click at [222, 40] on button "Mover" at bounding box center [222, 42] width 33 height 11
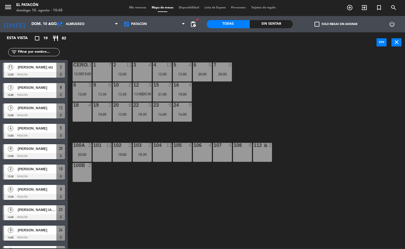
click at [190, 91] on div "16 4 19:00" at bounding box center [182, 91] width 19 height 19
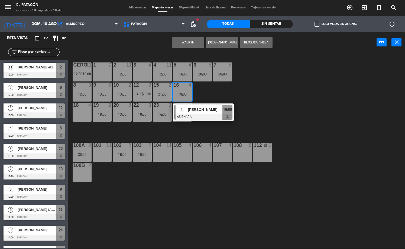
click at [190, 115] on div at bounding box center [203, 117] width 58 height 6
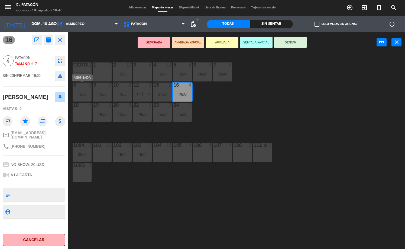
click at [80, 91] on div "8 3 12:00" at bounding box center [82, 91] width 19 height 19
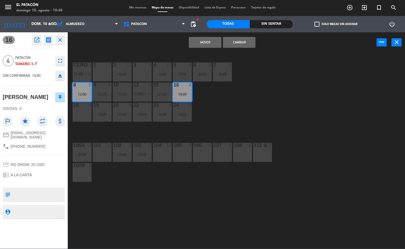
click at [204, 41] on button "Mover" at bounding box center [205, 42] width 33 height 11
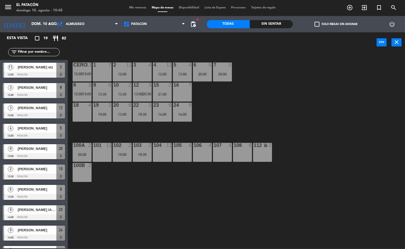
scroll to position [0, 0]
click at [85, 94] on span "19:00" at bounding box center [87, 94] width 8 height 4
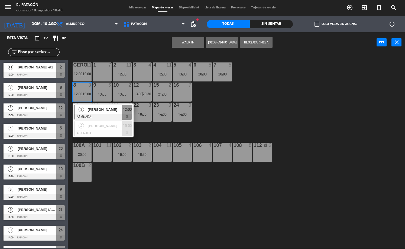
click at [243, 101] on div "1 7 2 11 12:00 3 4 4 11 12:00 5 4 13:00 6 5 20:00 7 5 20:00 CERO 11 12:00 | 19:…" at bounding box center [238, 151] width 333 height 196
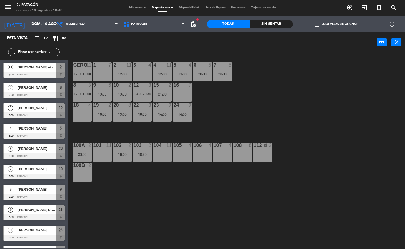
click at [131, 8] on span "Mis reservas" at bounding box center [138, 7] width 23 height 3
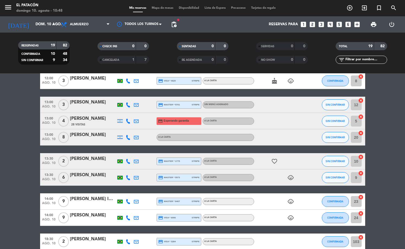
scroll to position [42, 0]
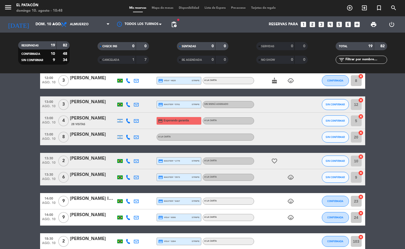
click at [94, 104] on div "[PERSON_NAME]" at bounding box center [93, 101] width 46 height 7
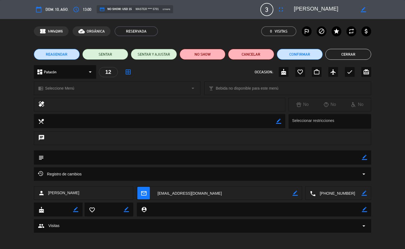
click at [365, 156] on icon "border_color" at bounding box center [364, 157] width 5 height 5
click at [336, 158] on textarea at bounding box center [203, 157] width 319 height 14
type textarea "A"
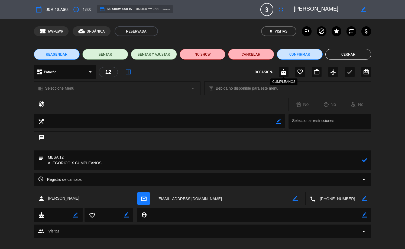
type textarea "MESA 12 ALEGORICO X CUMPLEAÑOS"
click at [285, 70] on icon "cake" at bounding box center [284, 72] width 7 height 7
click at [366, 159] on icon at bounding box center [364, 159] width 5 height 5
click at [327, 53] on button "Cerrar" at bounding box center [349, 54] width 46 height 11
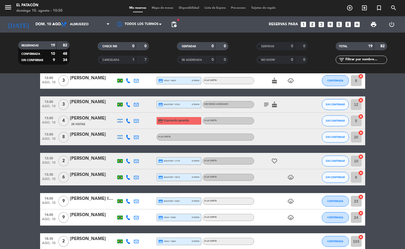
click at [127, 104] on icon at bounding box center [128, 104] width 5 height 5
click at [124, 92] on div "[PHONE_NUMBER]" at bounding box center [130, 90] width 36 height 6
click at [118, 96] on span "Copiar" at bounding box center [122, 95] width 11 height 6
click at [328, 103] on span "SIN CONFIRMAR" at bounding box center [335, 104] width 19 height 3
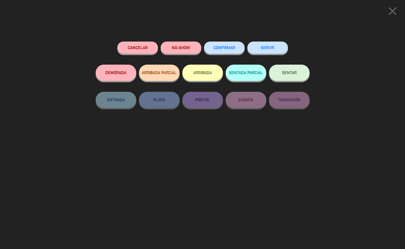
click at [216, 45] on button "CONFIRMAR" at bounding box center [224, 47] width 41 height 12
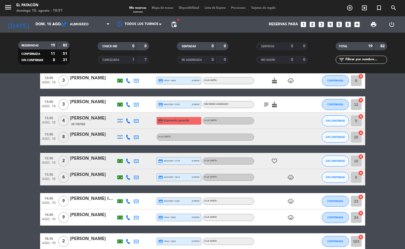
click at [130, 118] on icon at bounding box center [128, 120] width 5 height 5
click at [124, 112] on span "Copiar" at bounding box center [123, 112] width 11 height 6
click at [338, 118] on button "SIN CONFIRMAR" at bounding box center [335, 120] width 27 height 11
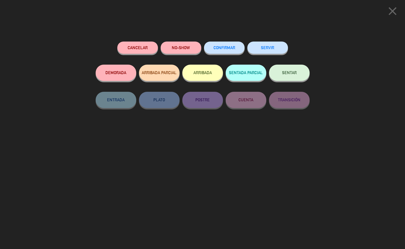
click at [232, 50] on span "CONFIRMAR" at bounding box center [225, 47] width 22 height 5
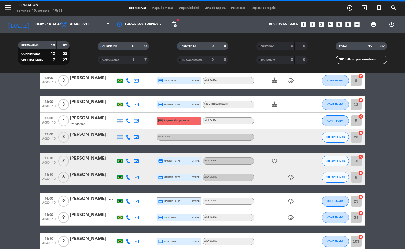
click at [128, 136] on icon at bounding box center [128, 136] width 5 height 5
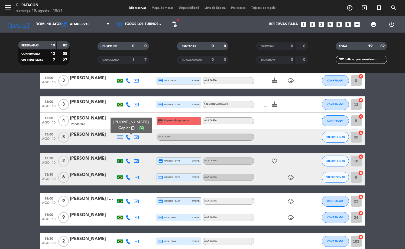
click at [124, 131] on div "[PHONE_NUMBER] Copiar content_paste |" at bounding box center [131, 124] width 41 height 15
click at [123, 128] on span "Copiar" at bounding box center [123, 128] width 11 height 6
click at [336, 136] on span "SIN CONFIRMAR" at bounding box center [335, 136] width 19 height 3
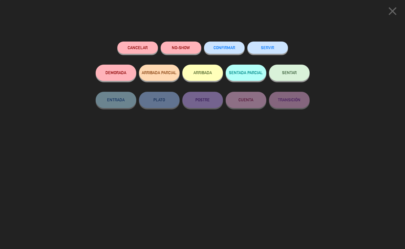
click at [235, 52] on button "CONFIRMAR" at bounding box center [224, 47] width 41 height 12
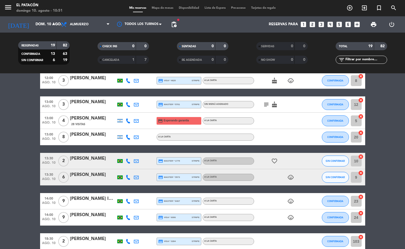
click at [128, 161] on icon at bounding box center [128, 160] width 5 height 5
click at [126, 149] on div "[PHONE_NUMBER]" at bounding box center [130, 146] width 36 height 6
click at [123, 151] on span "Copiar" at bounding box center [122, 152] width 11 height 6
click at [334, 160] on span "SIN CONFIRMAR" at bounding box center [335, 160] width 19 height 3
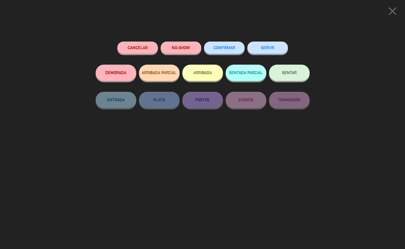
click at [234, 55] on div "CONFIRMAR" at bounding box center [224, 52] width 41 height 23
click at [233, 49] on span "CONFIRMAR" at bounding box center [225, 47] width 22 height 5
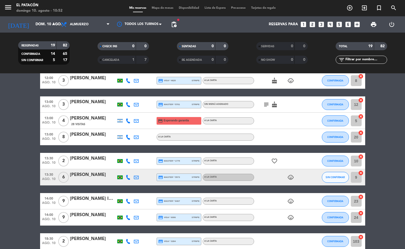
click at [127, 177] on icon at bounding box center [128, 177] width 5 height 5
click at [123, 165] on div "[PHONE_NUMBER]" at bounding box center [130, 162] width 36 height 6
click at [123, 168] on span "Copiar" at bounding box center [122, 168] width 11 height 6
click at [328, 174] on button "SIN CONFIRMAR" at bounding box center [335, 177] width 27 height 11
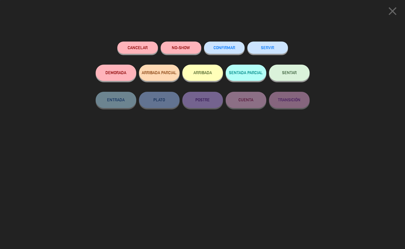
click at [222, 50] on span "CONFIRMAR" at bounding box center [225, 47] width 22 height 5
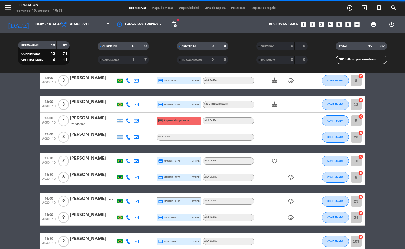
click at [129, 200] on icon at bounding box center [128, 200] width 5 height 5
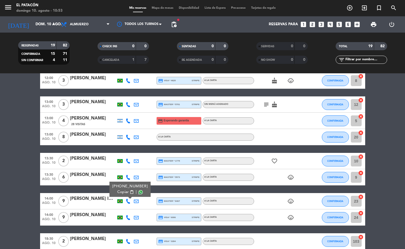
click at [122, 190] on span "Copiar" at bounding box center [122, 192] width 11 height 6
click at [129, 216] on icon at bounding box center [128, 217] width 5 height 5
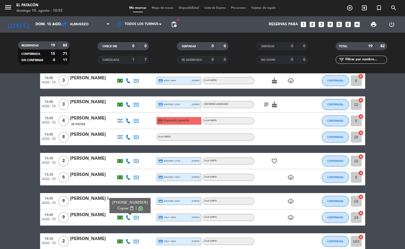
click at [124, 206] on span "Copiar" at bounding box center [122, 208] width 11 height 6
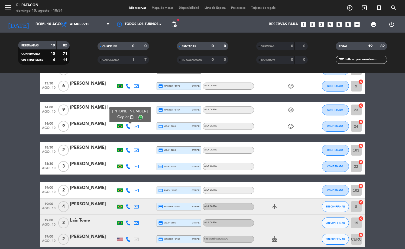
scroll to position [134, 0]
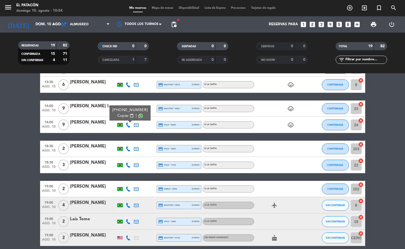
click at [128, 148] on icon at bounding box center [128, 148] width 5 height 5
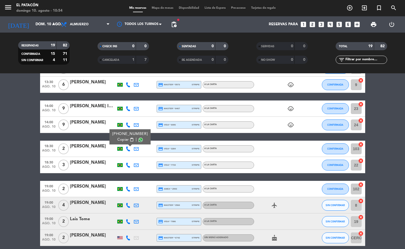
click at [120, 138] on span "Copiar" at bounding box center [122, 140] width 11 height 6
click at [126, 164] on icon at bounding box center [128, 164] width 5 height 5
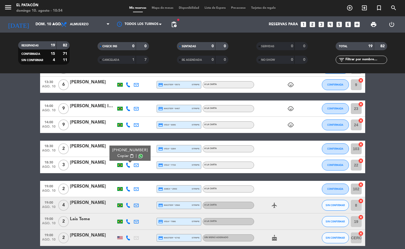
click at [121, 156] on span "Copiar" at bounding box center [122, 156] width 11 height 6
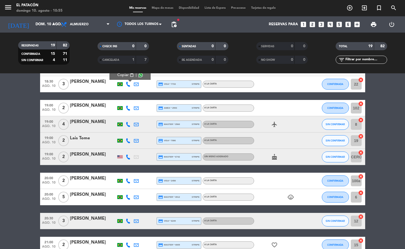
scroll to position [214, 0]
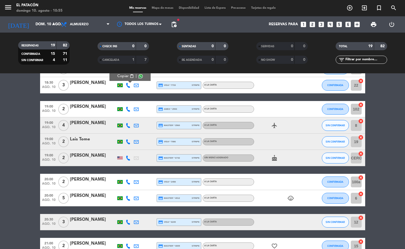
click at [128, 110] on icon at bounding box center [128, 109] width 5 height 5
click at [124, 99] on span "Copiar" at bounding box center [122, 100] width 11 height 6
click at [126, 127] on icon at bounding box center [128, 125] width 5 height 5
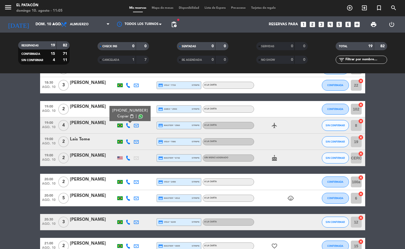
click at [121, 117] on span "Copiar" at bounding box center [122, 116] width 11 height 6
click at [340, 125] on span "SIN CONFIRMAR" at bounding box center [335, 125] width 19 height 3
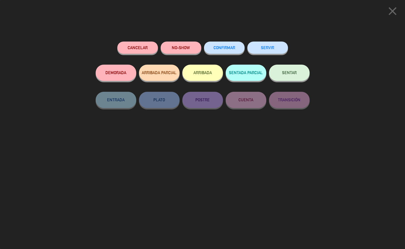
click at [227, 51] on button "CONFIRMAR" at bounding box center [224, 47] width 41 height 12
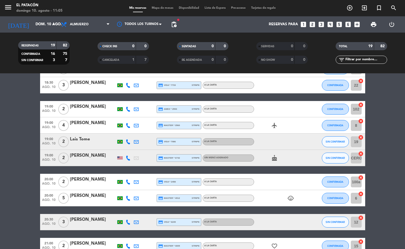
click at [127, 140] on icon at bounding box center [128, 141] width 5 height 5
click at [123, 133] on span "Copiar" at bounding box center [122, 133] width 11 height 6
click at [332, 139] on button "SIN CONFIRMAR" at bounding box center [335, 141] width 27 height 11
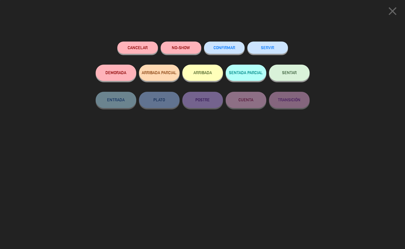
click at [234, 48] on span "CONFIRMAR" at bounding box center [225, 47] width 22 height 5
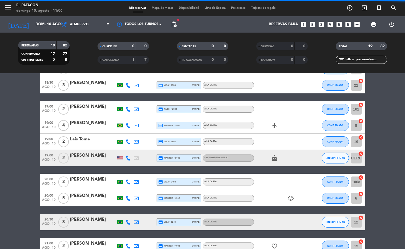
click at [126, 155] on icon at bounding box center [128, 157] width 5 height 5
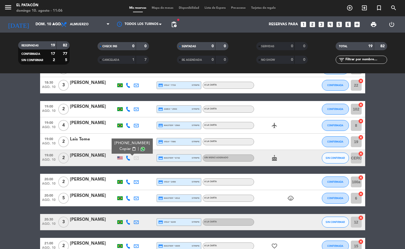
click at [121, 146] on span "Copiar" at bounding box center [125, 149] width 11 height 6
click at [338, 159] on button "SIN CONFIRMAR" at bounding box center [335, 157] width 27 height 11
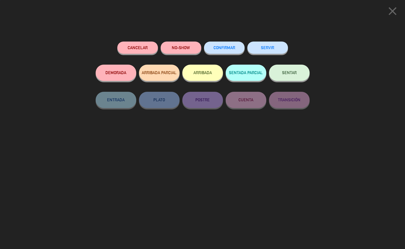
click at [237, 49] on button "CONFIRMAR" at bounding box center [224, 47] width 41 height 12
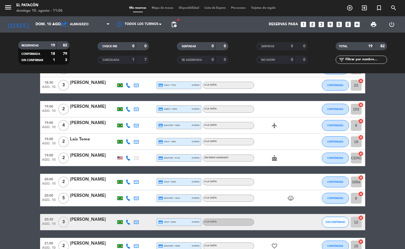
click at [129, 181] on icon at bounding box center [128, 181] width 5 height 5
click at [123, 172] on span "Copiar" at bounding box center [122, 173] width 11 height 6
click at [129, 199] on icon at bounding box center [128, 197] width 5 height 5
click at [124, 188] on span "Copiar" at bounding box center [122, 189] width 11 height 6
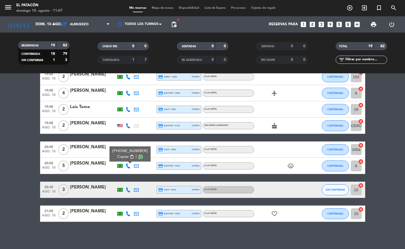
scroll to position [246, 0]
click at [127, 189] on icon at bounding box center [128, 189] width 5 height 5
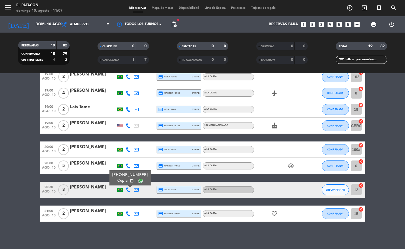
click at [120, 179] on span "Copiar" at bounding box center [122, 181] width 11 height 6
click at [340, 192] on button "SIN CONFIRMAR" at bounding box center [335, 189] width 27 height 11
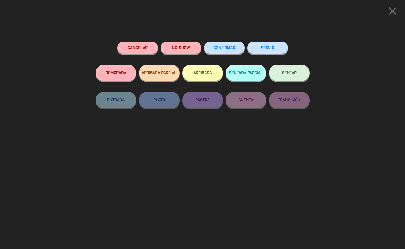
click at [230, 46] on button "CONFIRMAR" at bounding box center [224, 47] width 41 height 12
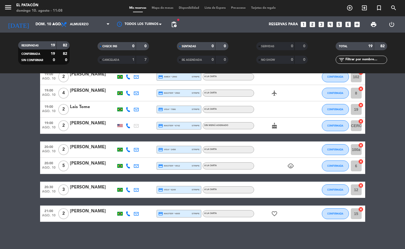
click at [128, 213] on icon at bounding box center [128, 213] width 5 height 5
click at [123, 204] on span "Copiar" at bounding box center [122, 204] width 11 height 6
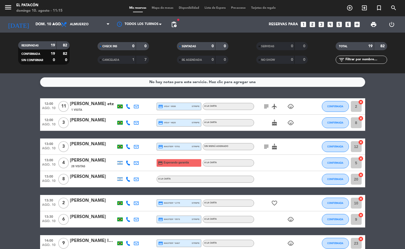
scroll to position [0, 0]
